Goal: Transaction & Acquisition: Book appointment/travel/reservation

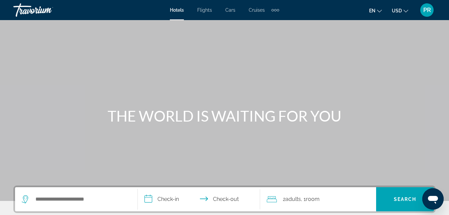
click at [427, 8] on span "PR" at bounding box center [427, 10] width 8 height 7
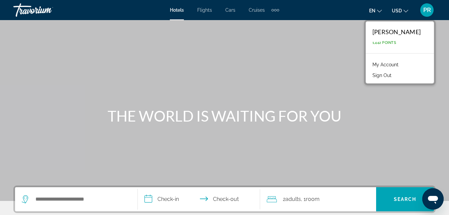
click at [394, 65] on link "My Account" at bounding box center [385, 64] width 33 height 9
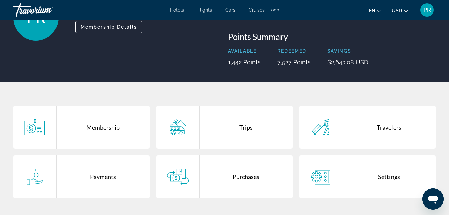
scroll to position [100, 0]
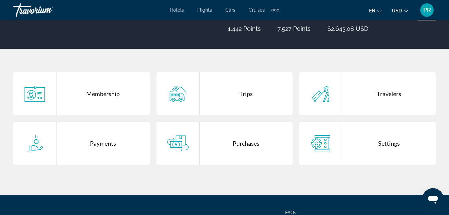
click at [240, 143] on div "Purchases" at bounding box center [246, 143] width 93 height 43
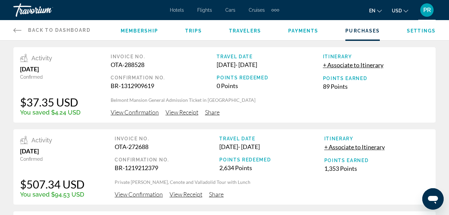
click at [131, 112] on span "View Confirmation" at bounding box center [135, 111] width 48 height 7
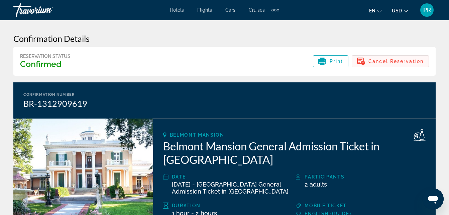
click at [395, 60] on span "Cancel Reservation" at bounding box center [396, 61] width 55 height 5
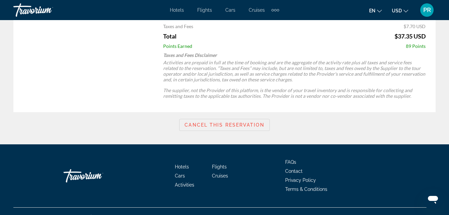
scroll to position [417, 0]
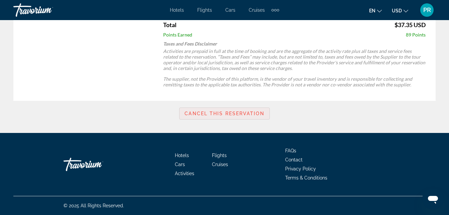
click at [218, 112] on span "Cancel this reservation" at bounding box center [225, 113] width 80 height 5
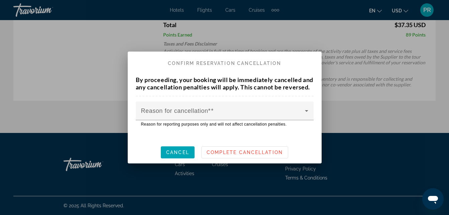
scroll to position [0, 0]
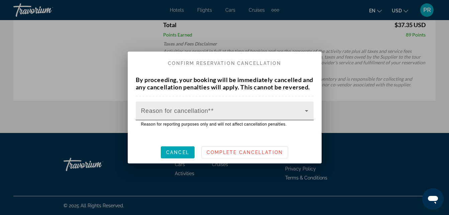
click at [308, 112] on icon at bounding box center [306, 111] width 3 height 2
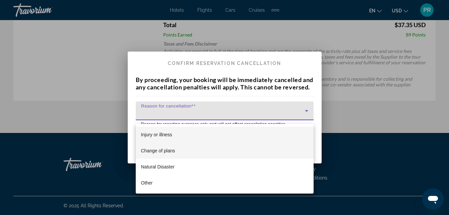
click at [165, 150] on span "Change of plans" at bounding box center [158, 150] width 34 height 8
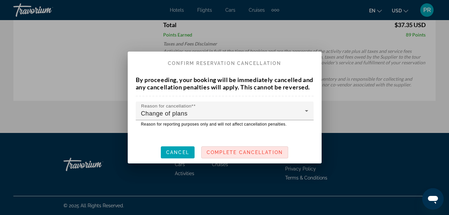
click at [230, 155] on span "Complete Cancellation" at bounding box center [245, 151] width 76 height 5
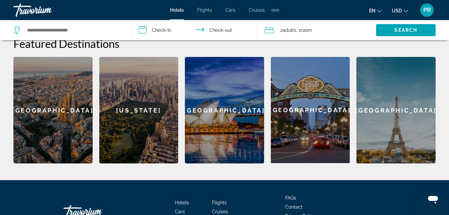
scroll to position [311, 0]
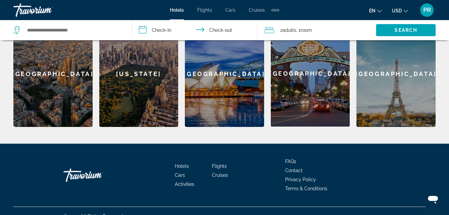
click at [188, 181] on span "Activities" at bounding box center [184, 183] width 19 height 5
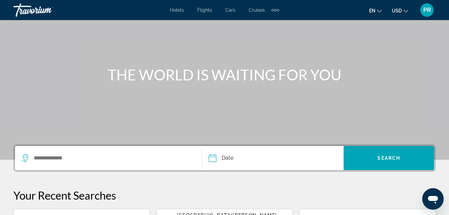
scroll to position [134, 0]
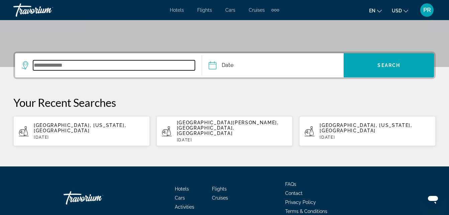
click at [34, 64] on input "Search widget" at bounding box center [114, 65] width 162 height 10
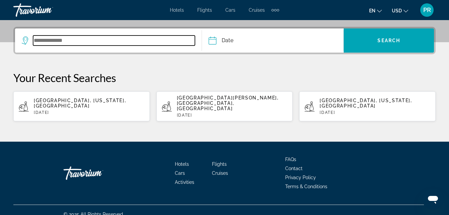
scroll to position [162, 0]
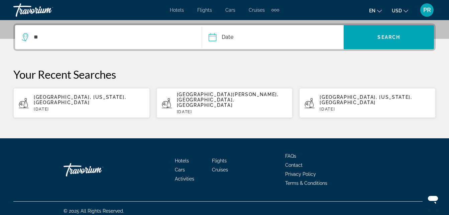
click at [68, 97] on span "[GEOGRAPHIC_DATA], [US_STATE], [GEOGRAPHIC_DATA]" at bounding box center [80, 99] width 92 height 11
type input "**********"
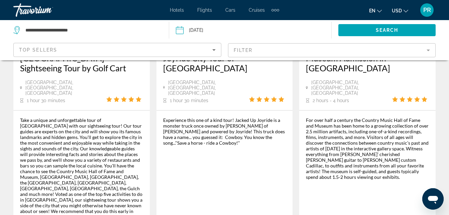
scroll to position [1210, 0]
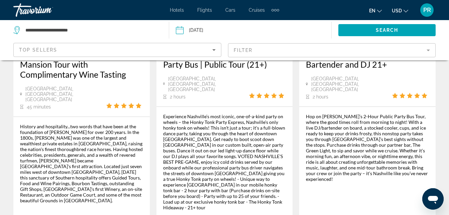
scroll to position [468, 0]
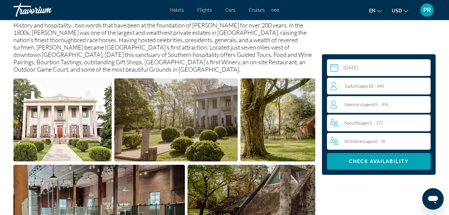
scroll to position [401, 0]
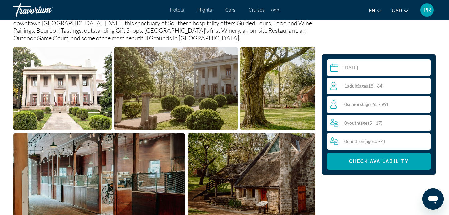
click at [371, 105] on span "ages" at bounding box center [367, 104] width 9 height 6
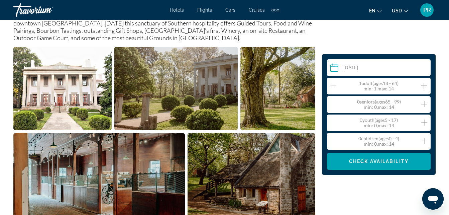
click at [333, 84] on icon "Decrement adults" at bounding box center [333, 86] width 6 height 8
click at [425, 104] on icon "Increment seniors" at bounding box center [424, 104] width 6 height 6
click at [371, 159] on span "Check Availability" at bounding box center [379, 161] width 60 height 5
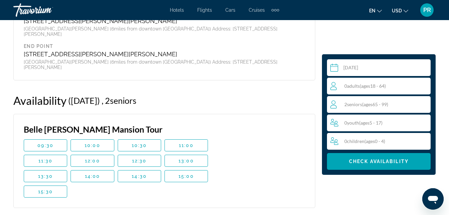
scroll to position [1178, 0]
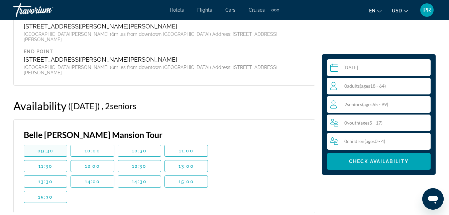
click at [45, 148] on span "09:30" at bounding box center [45, 150] width 16 height 5
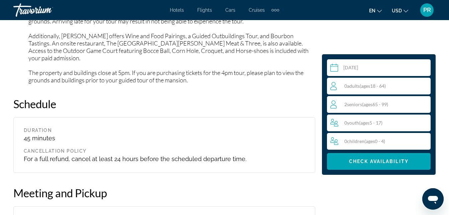
scroll to position [944, 0]
